Goal: Task Accomplishment & Management: Complete application form

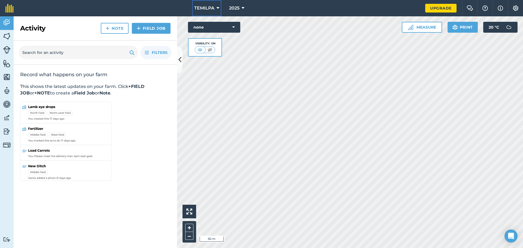
click at [219, 9] on button "TEMILPA" at bounding box center [206, 8] width 29 height 16
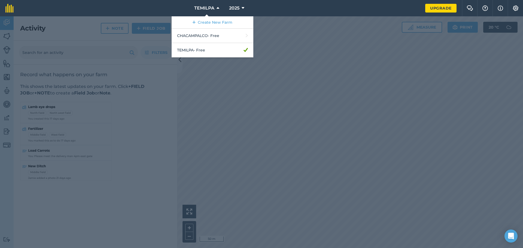
click at [64, 54] on div at bounding box center [261, 132] width 523 height 232
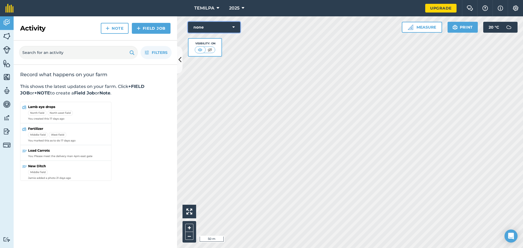
click at [234, 29] on icon at bounding box center [233, 27] width 2 height 5
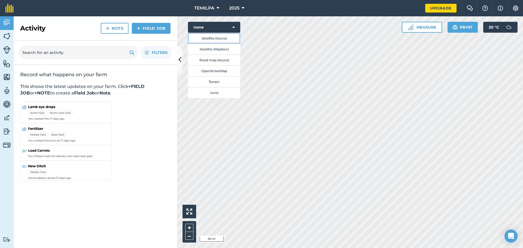
click at [214, 40] on button "Satellite (Azure)" at bounding box center [214, 38] width 52 height 11
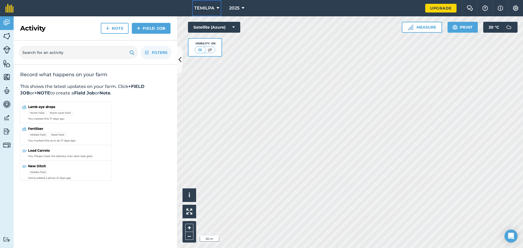
click at [216, 8] on button "TEMILPA" at bounding box center [206, 8] width 29 height 16
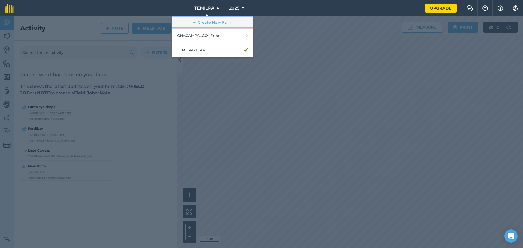
click at [199, 22] on link "Create New Farm" at bounding box center [213, 22] width 82 height 12
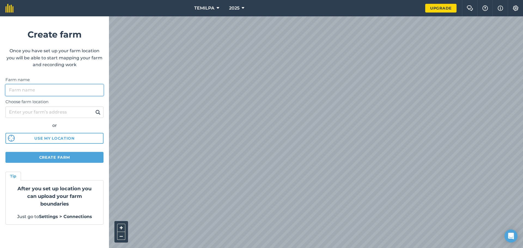
click at [20, 91] on input "Farm name" at bounding box center [54, 89] width 98 height 11
type input "ALPUYECA"
click at [80, 154] on button "Create farm" at bounding box center [54, 157] width 98 height 11
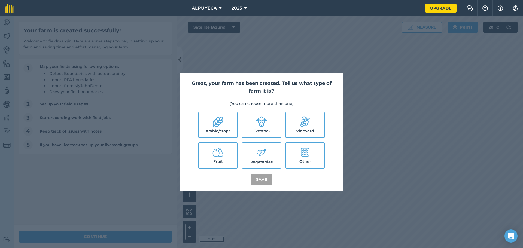
click at [214, 127] on icon at bounding box center [217, 121] width 11 height 11
checkbox input "true"
click at [258, 177] on button "Save" at bounding box center [261, 179] width 21 height 11
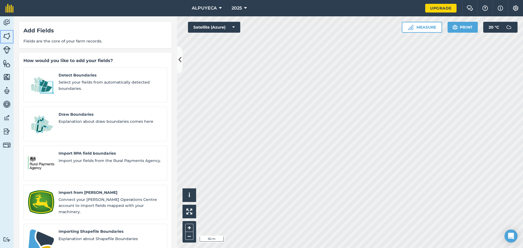
click at [7, 37] on img at bounding box center [7, 36] width 8 height 8
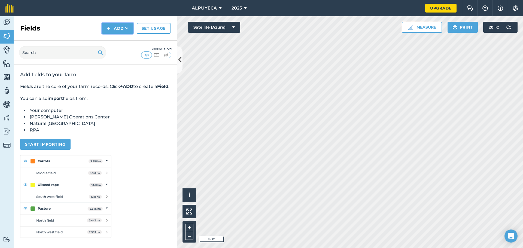
click at [122, 32] on button "Add" at bounding box center [118, 28] width 32 height 11
click at [119, 36] on link "Draw" at bounding box center [118, 41] width 30 height 12
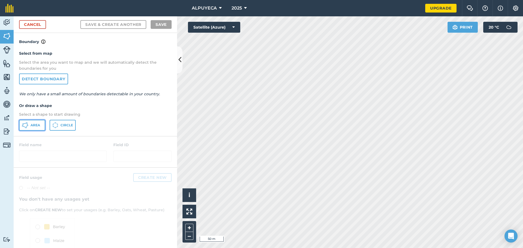
click at [35, 128] on button "Area" at bounding box center [32, 125] width 26 height 11
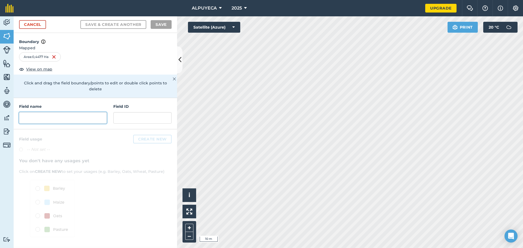
click at [35, 112] on input "text" at bounding box center [63, 117] width 88 height 11
type input "1"
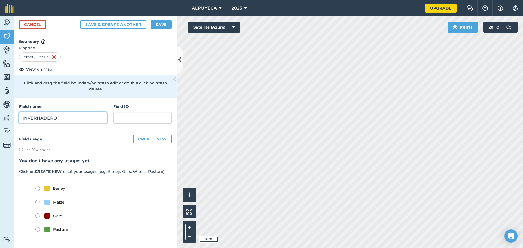
type input "INVERNADERO 1"
type input "I1"
click at [107, 26] on button "Save & Create Another" at bounding box center [113, 24] width 66 height 9
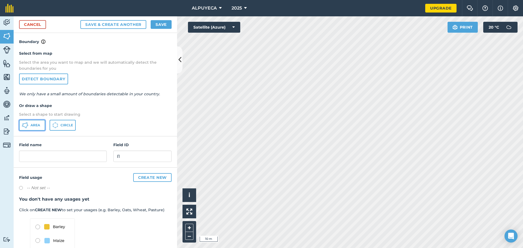
click at [39, 127] on span "Area" at bounding box center [35, 125] width 10 height 4
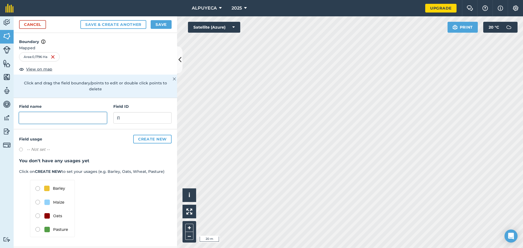
click at [74, 112] on input "text" at bounding box center [63, 117] width 88 height 11
type input "i"
type input "INVERNADERO 2"
click at [149, 112] on input "text" at bounding box center [142, 117] width 58 height 11
type input "I2"
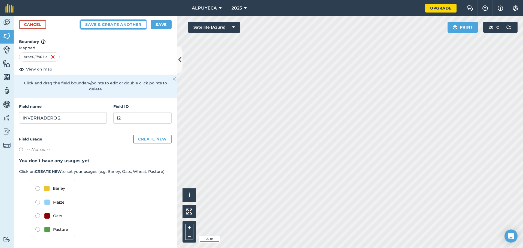
click at [96, 26] on button "Save & Create Another" at bounding box center [113, 24] width 66 height 9
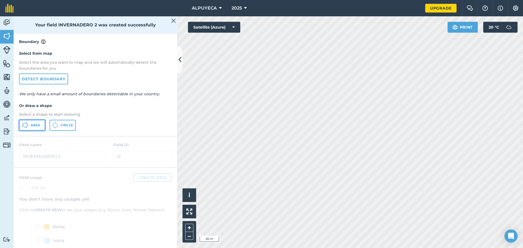
drag, startPoint x: 26, startPoint y: 124, endPoint x: 41, endPoint y: 124, distance: 14.7
click at [27, 124] on icon at bounding box center [25, 125] width 7 height 7
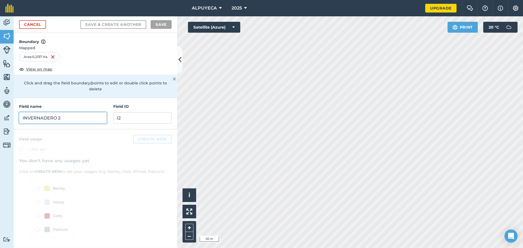
click at [62, 115] on input "INVERNADERO 2" at bounding box center [63, 117] width 88 height 11
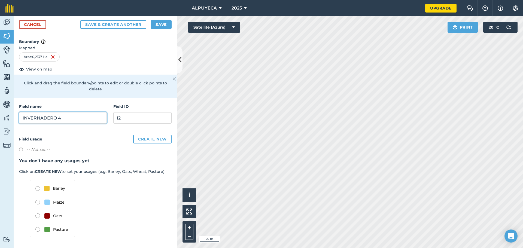
type input "INVERNADERO 4"
click at [128, 112] on input "I2" at bounding box center [142, 117] width 58 height 11
type input "I4"
click at [126, 23] on button "Save & Create Another" at bounding box center [113, 24] width 66 height 9
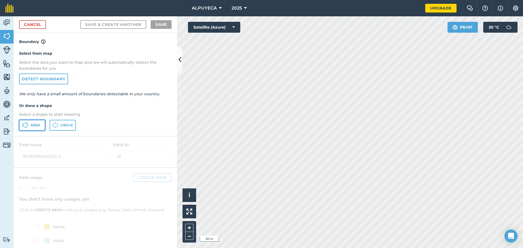
drag, startPoint x: 38, startPoint y: 126, endPoint x: 49, endPoint y: 122, distance: 12.4
click at [38, 126] on span "Area" at bounding box center [35, 125] width 10 height 4
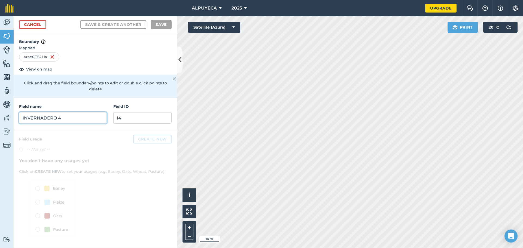
click at [59, 113] on input "INVERNADERO 4" at bounding box center [63, 117] width 88 height 11
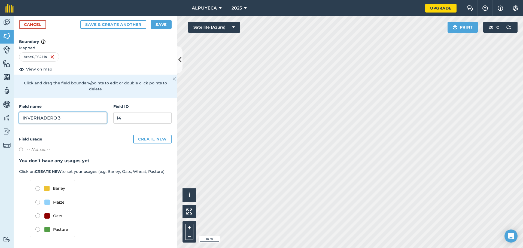
type input "INVERNADERO 3"
type input "I3"
click at [159, 25] on button "Save" at bounding box center [161, 24] width 21 height 9
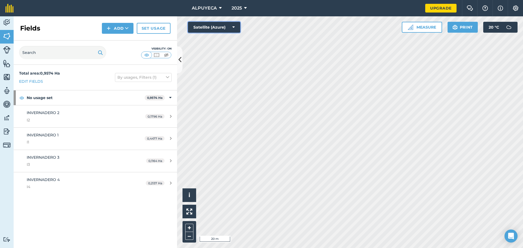
click at [234, 27] on icon at bounding box center [233, 27] width 2 height 5
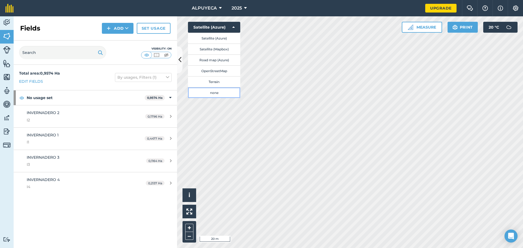
click at [219, 91] on button "none" at bounding box center [214, 92] width 52 height 11
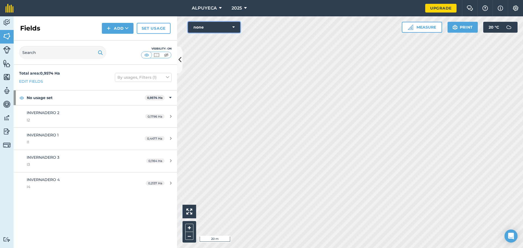
click at [232, 28] on icon at bounding box center [233, 27] width 2 height 5
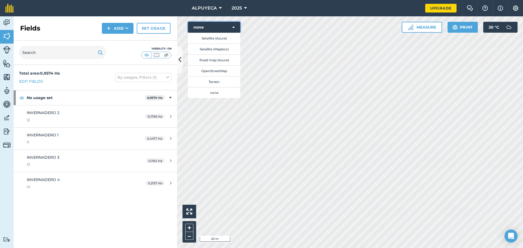
click at [219, 28] on button "none" at bounding box center [214, 27] width 52 height 11
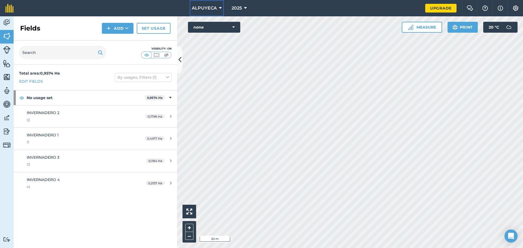
click at [221, 10] on icon at bounding box center [220, 8] width 3 height 7
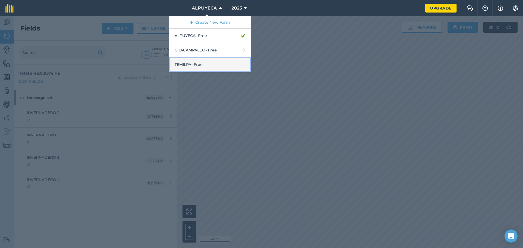
click at [201, 63] on link "TEMILPA - Free" at bounding box center [210, 64] width 82 height 14
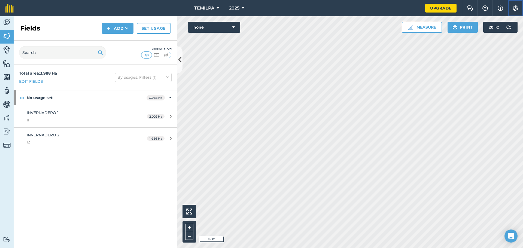
drag, startPoint x: 514, startPoint y: 9, endPoint x: 509, endPoint y: 14, distance: 7.9
click at [514, 9] on img at bounding box center [515, 7] width 7 height 5
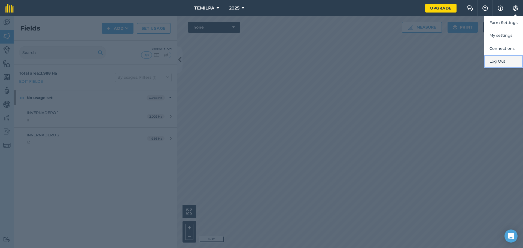
click at [508, 59] on button "Log Out" at bounding box center [503, 61] width 39 height 13
